Goal: Task Accomplishment & Management: Manage account settings

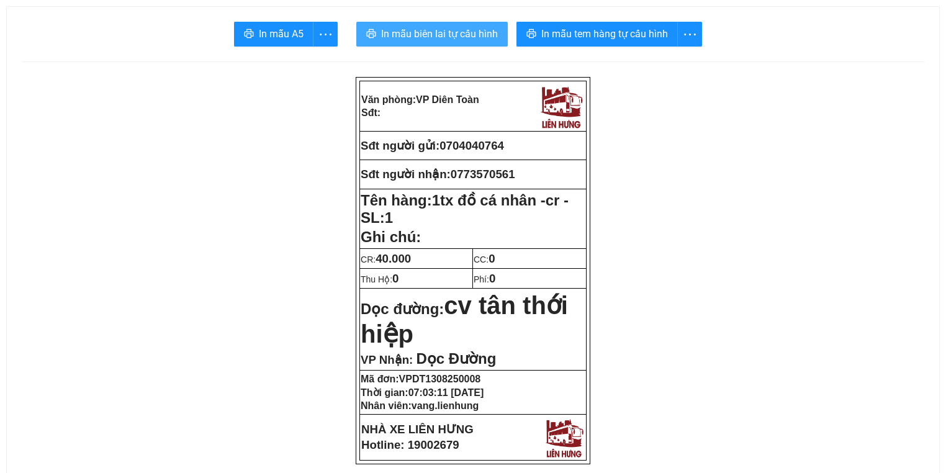
click at [483, 35] on span "In mẫu biên lai tự cấu hình" at bounding box center [439, 34] width 117 height 16
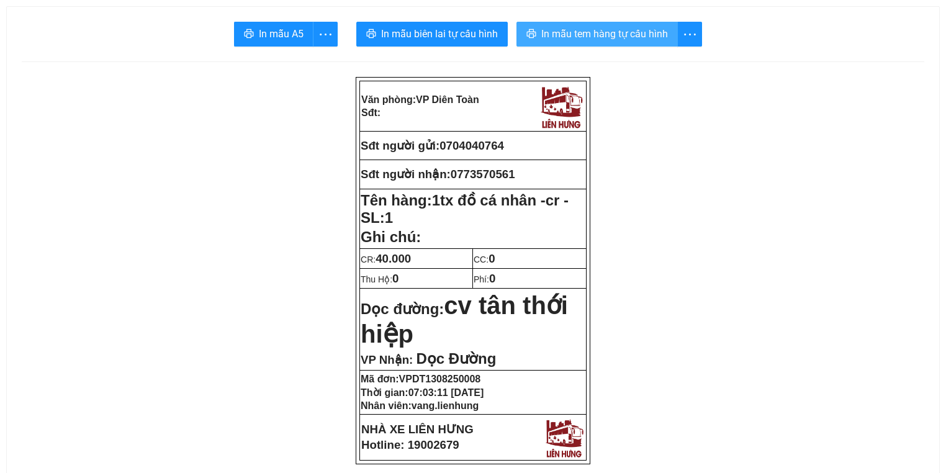
click at [560, 35] on span "In mẫu tem hàng tự cấu hình" at bounding box center [605, 34] width 127 height 16
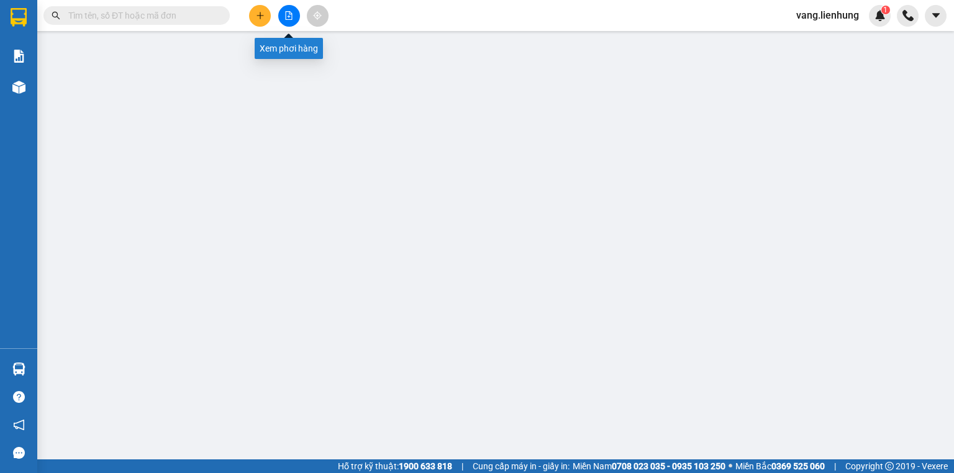
click at [283, 17] on button at bounding box center [289, 16] width 22 height 22
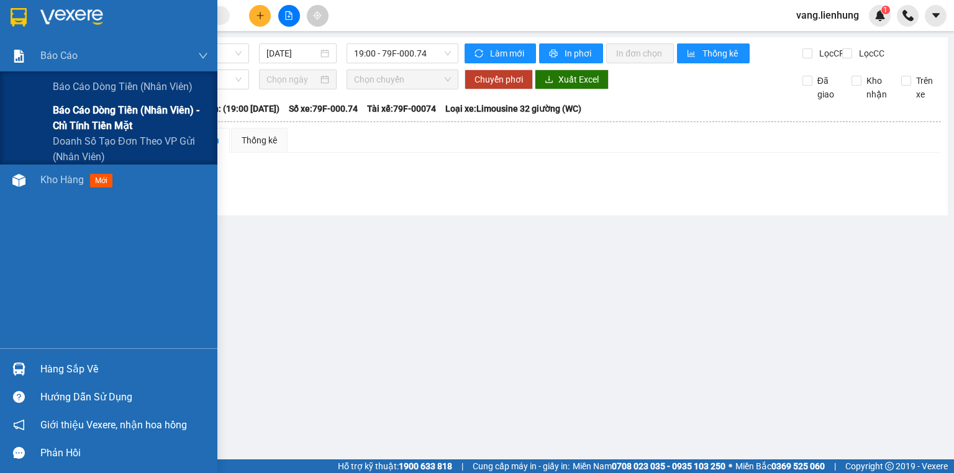
click at [115, 127] on span "Báo cáo dòng tiền (nhân viên) - chỉ tính tiền mặt" at bounding box center [130, 117] width 155 height 31
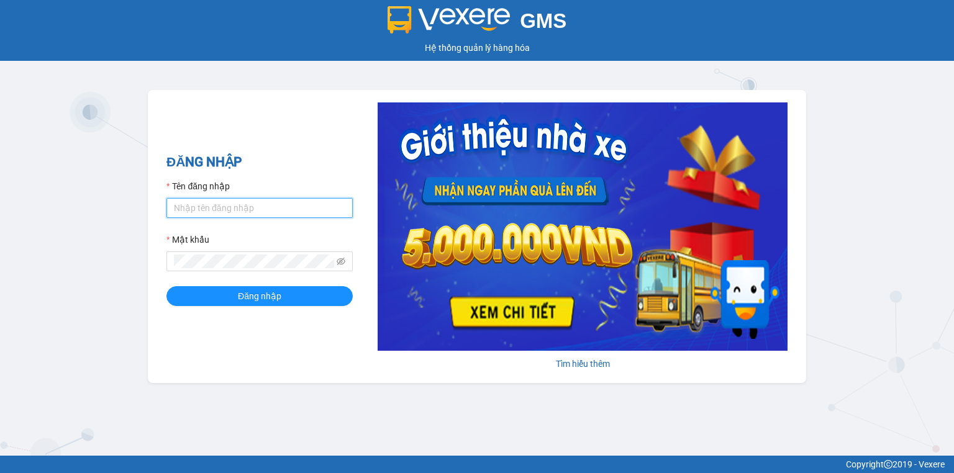
click at [242, 211] on input "Tên đăng nhập" at bounding box center [259, 208] width 186 height 20
type input "vang.lienhung"
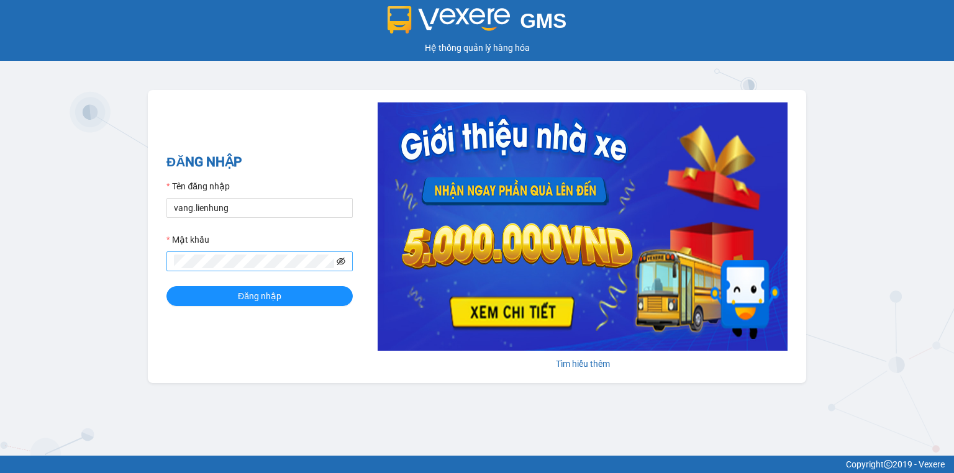
click at [338, 260] on icon "eye-invisible" at bounding box center [341, 261] width 9 height 9
click at [271, 301] on span "Đăng nhập" at bounding box center [259, 296] width 43 height 14
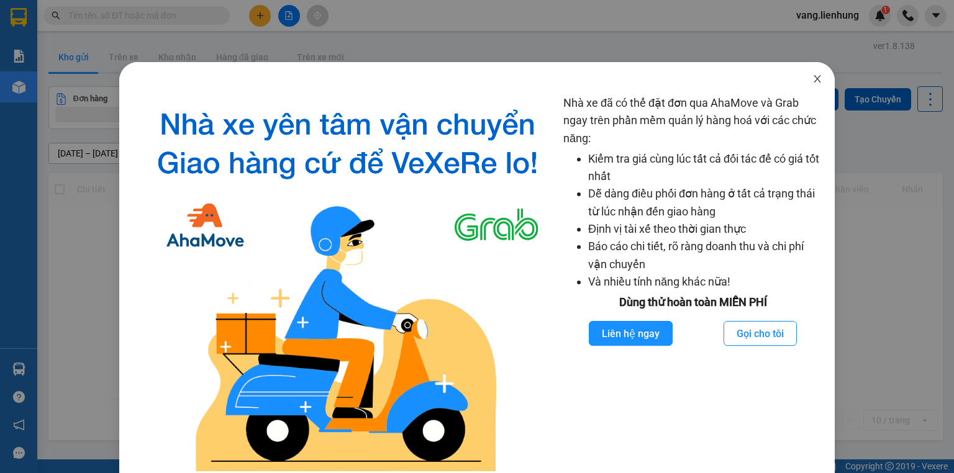
click at [812, 81] on icon "close" at bounding box center [817, 79] width 10 height 10
